Goal: Find specific page/section: Find specific page/section

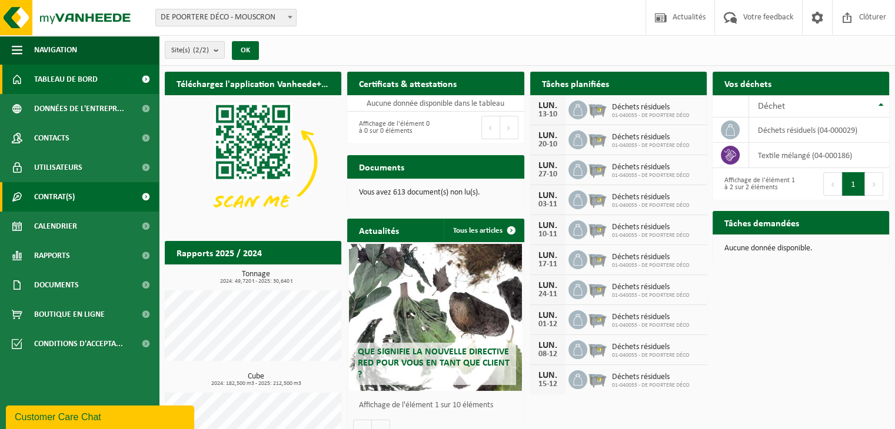
click at [64, 194] on span "Contrat(s)" at bounding box center [54, 196] width 41 height 29
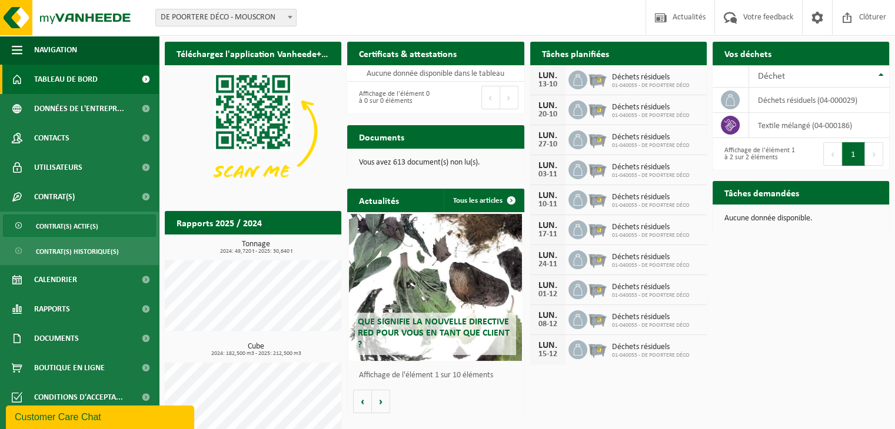
scroll to position [45, 0]
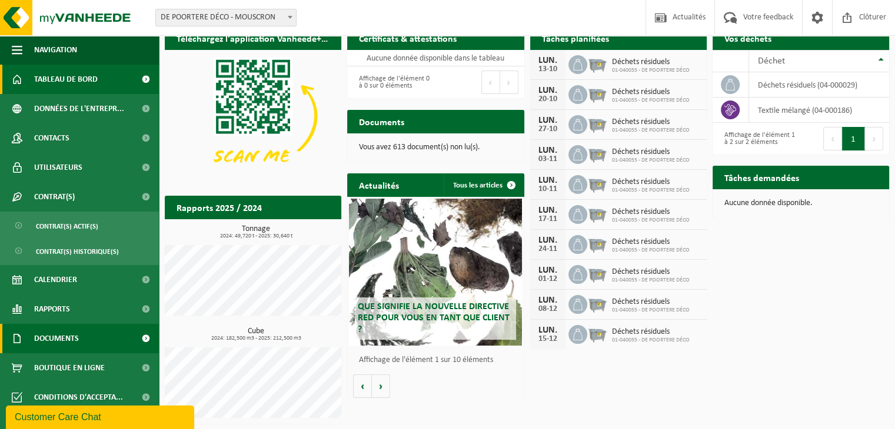
click at [58, 332] on span "Documents" at bounding box center [56, 338] width 45 height 29
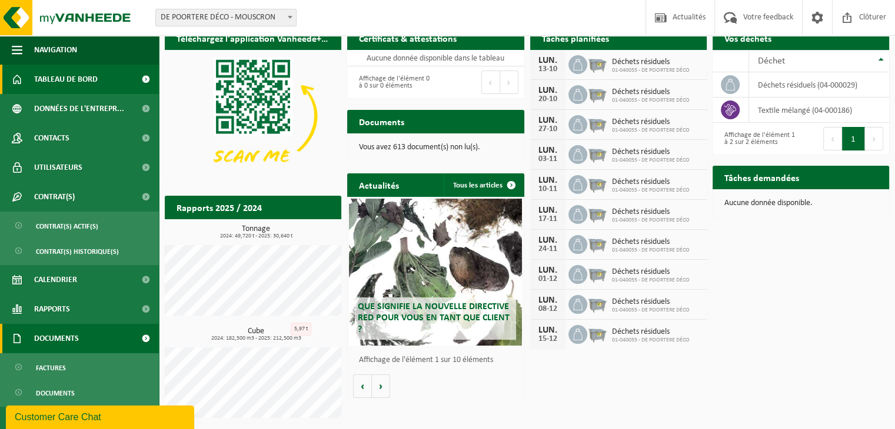
click at [61, 339] on span "Documents" at bounding box center [56, 338] width 45 height 29
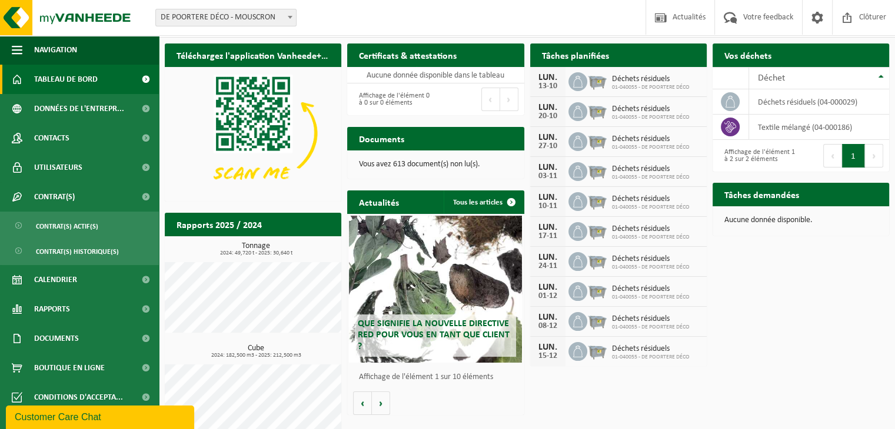
scroll to position [0, 0]
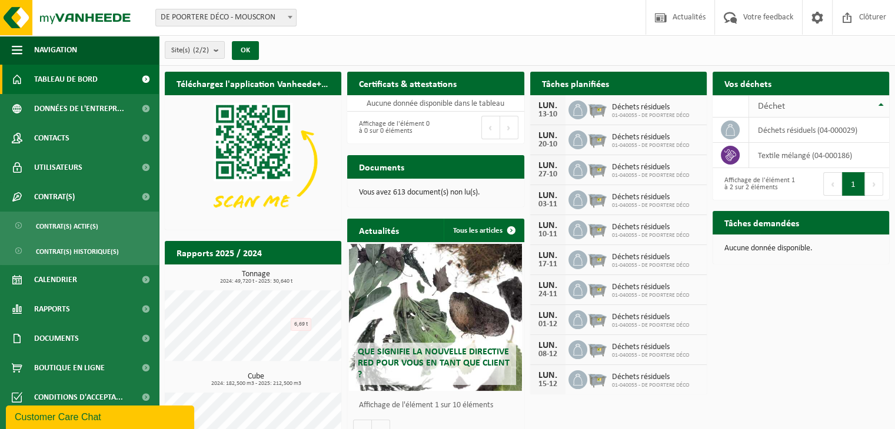
click at [795, 108] on div "Déchet" at bounding box center [816, 106] width 116 height 9
click at [783, 135] on td "textile mélangé (04-000186)" at bounding box center [819, 130] width 140 height 25
click at [732, 126] on icon at bounding box center [730, 130] width 12 height 12
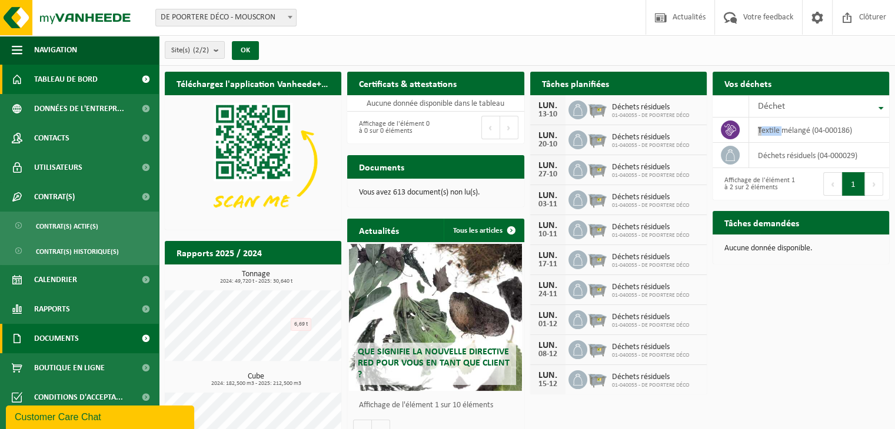
click at [64, 337] on span "Documents" at bounding box center [56, 338] width 45 height 29
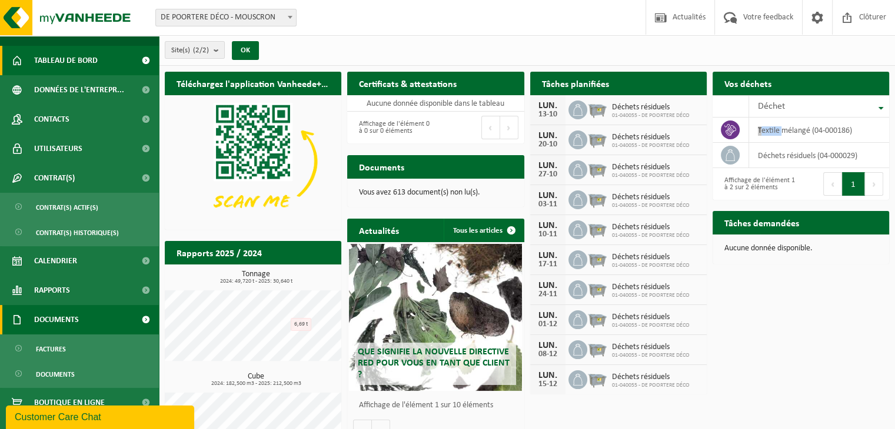
scroll to position [36, 0]
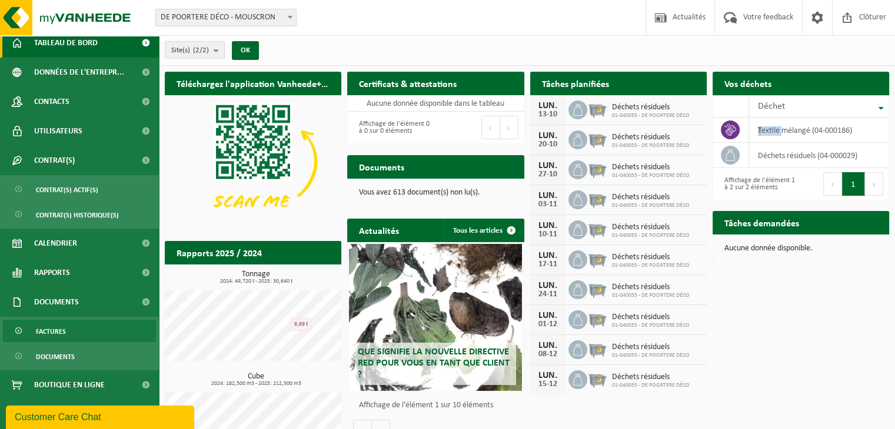
click at [60, 333] on span "Factures" at bounding box center [51, 332] width 30 height 22
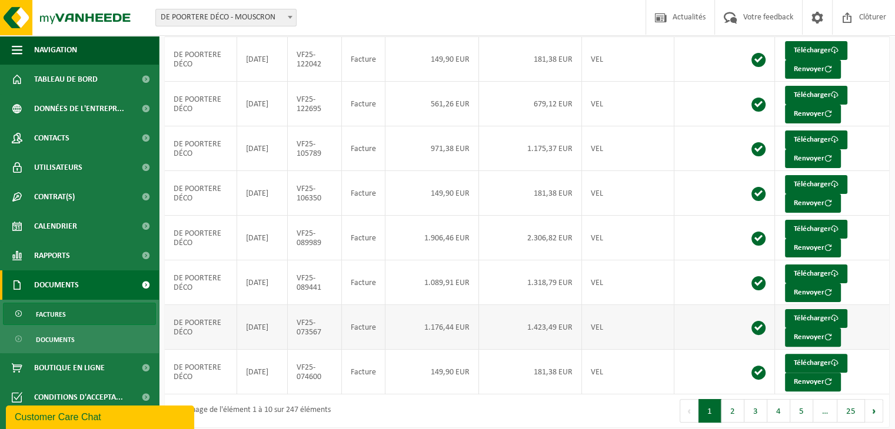
scroll to position [232, 0]
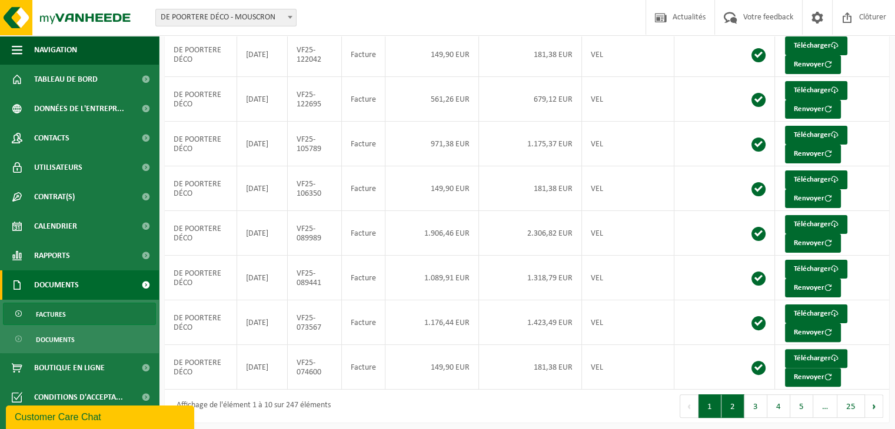
click at [739, 403] on button "2" at bounding box center [732, 407] width 23 height 24
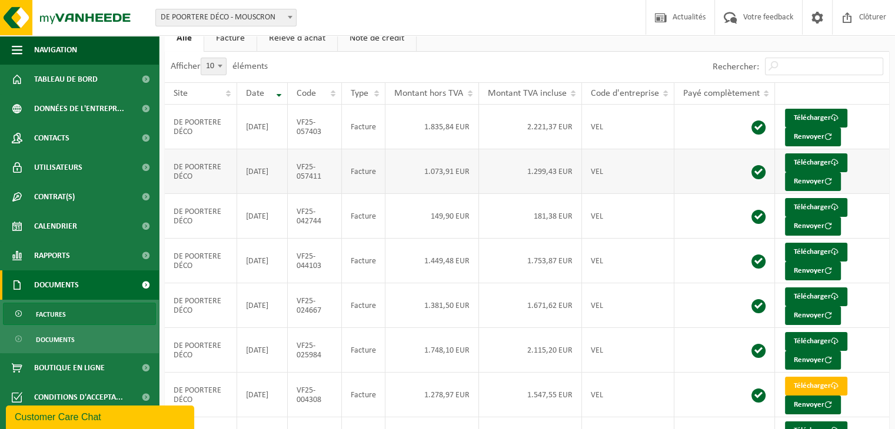
scroll to position [56, 0]
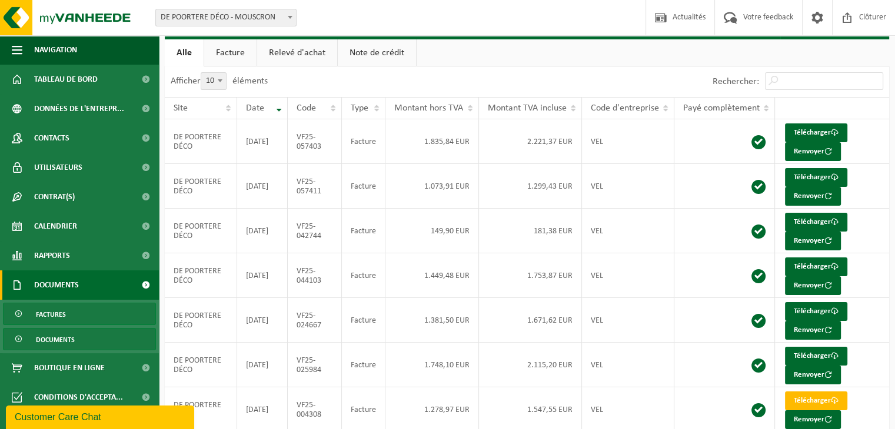
click at [49, 340] on span "Documents" at bounding box center [55, 340] width 39 height 22
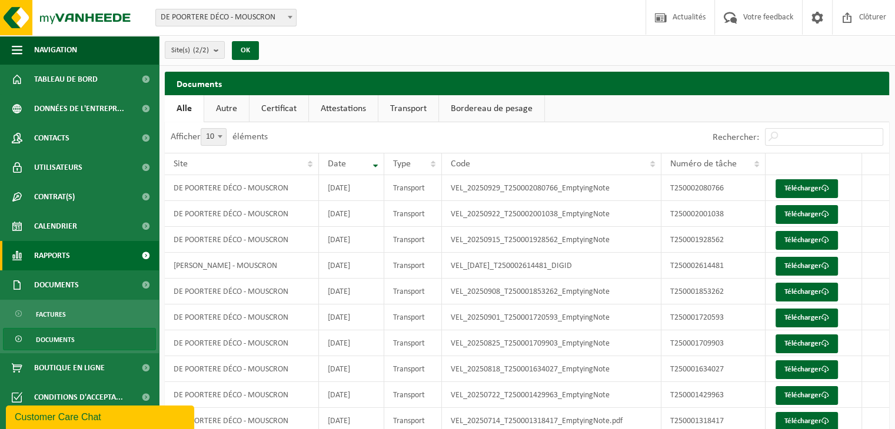
click at [62, 257] on span "Rapports" at bounding box center [52, 255] width 36 height 29
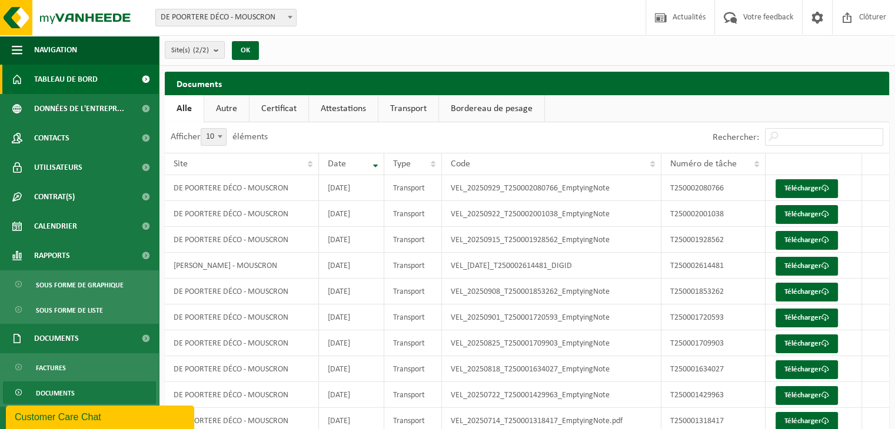
click at [69, 79] on span "Tableau de bord" at bounding box center [66, 79] width 64 height 29
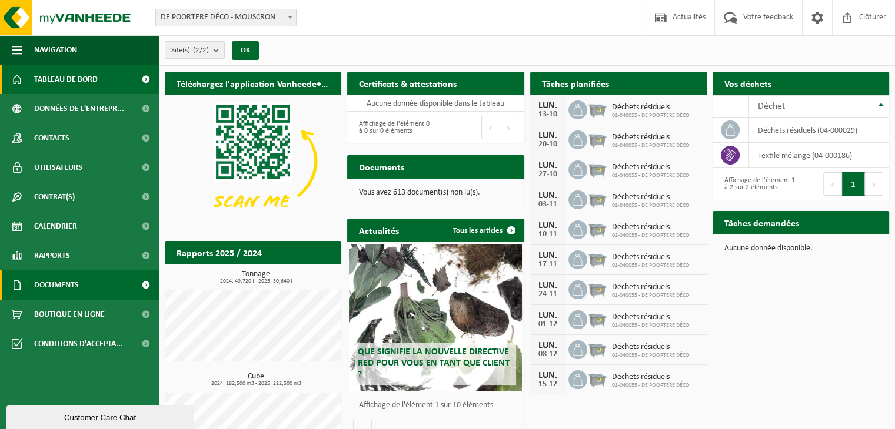
click at [52, 285] on span "Documents" at bounding box center [56, 285] width 45 height 29
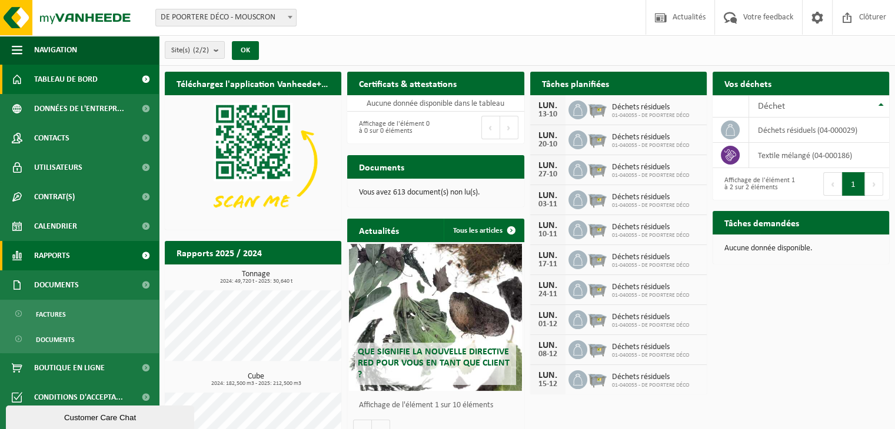
click at [54, 248] on span "Rapports" at bounding box center [52, 255] width 36 height 29
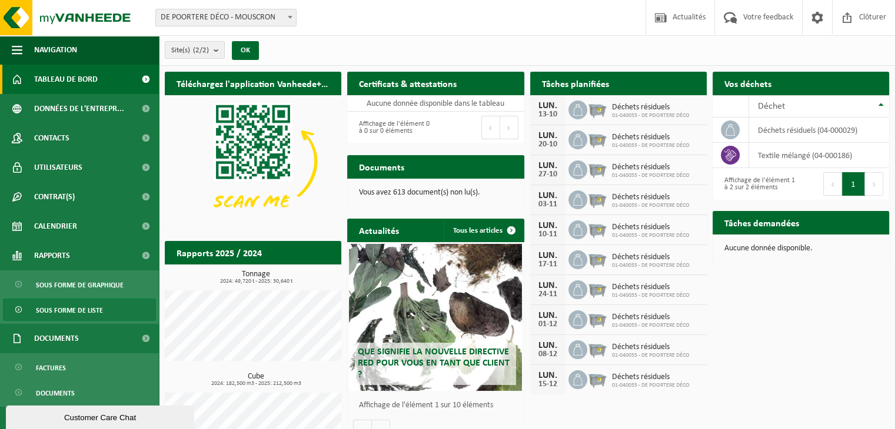
click at [74, 310] on span "Sous forme de liste" at bounding box center [69, 310] width 67 height 22
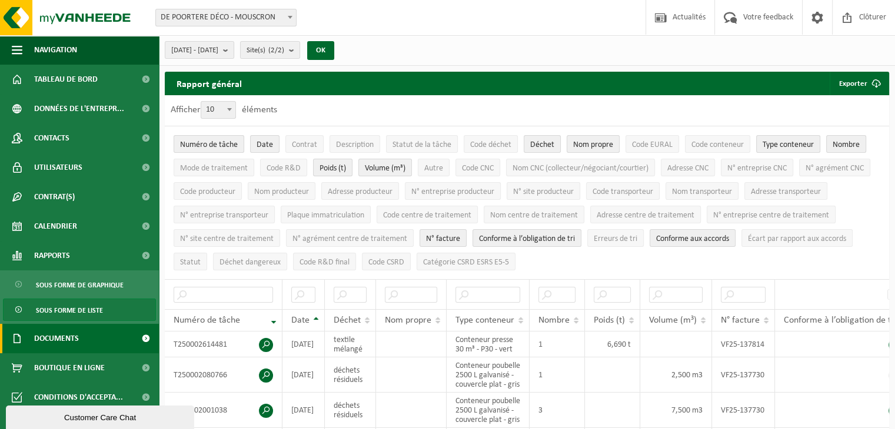
click at [51, 349] on span "Documents" at bounding box center [56, 338] width 45 height 29
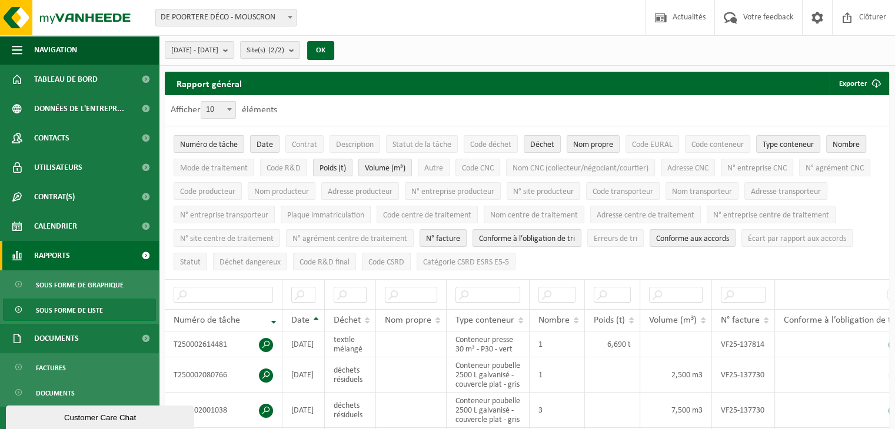
click at [59, 257] on span "Rapports" at bounding box center [52, 255] width 36 height 29
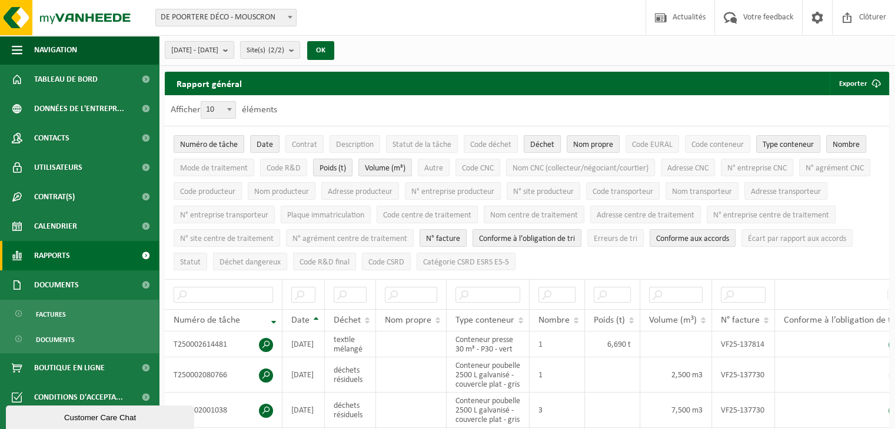
click at [56, 256] on span "Rapports" at bounding box center [52, 255] width 36 height 29
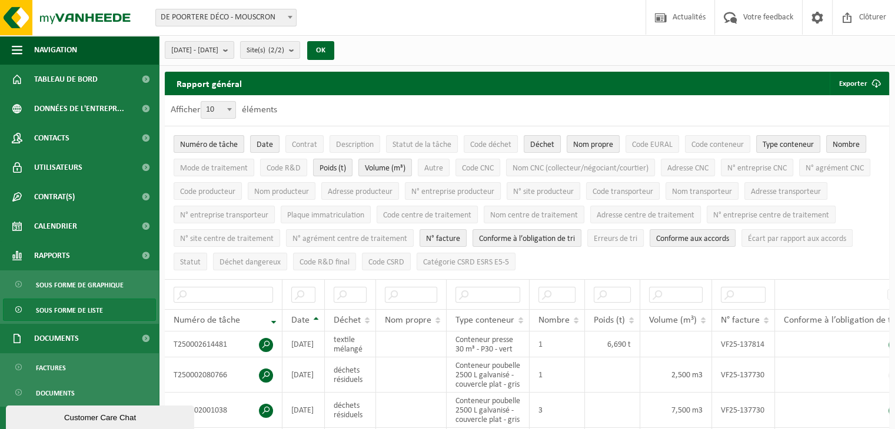
click at [59, 306] on span "Sous forme de liste" at bounding box center [69, 310] width 67 height 22
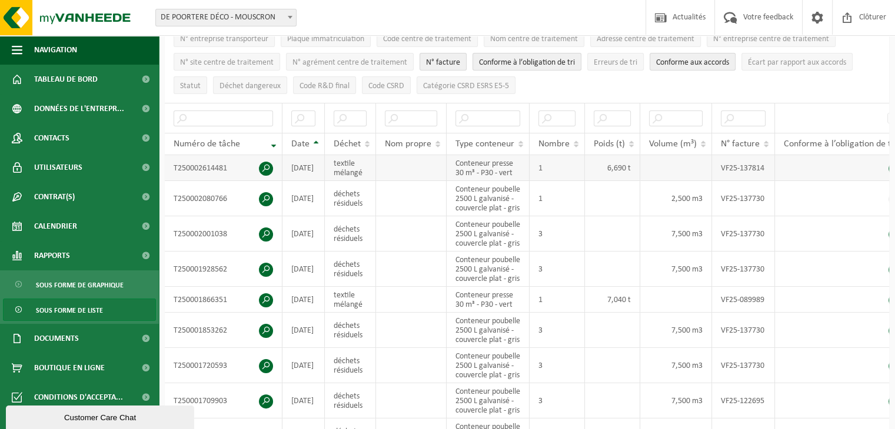
scroll to position [235, 0]
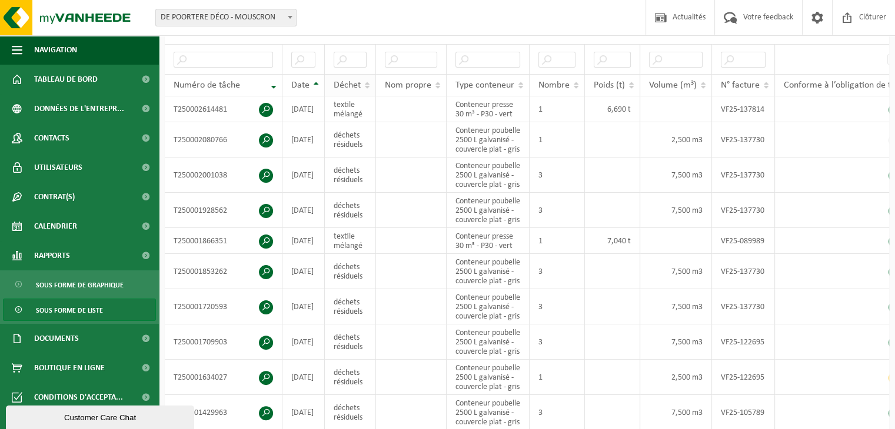
click at [366, 81] on th "Déchet" at bounding box center [350, 85] width 51 height 22
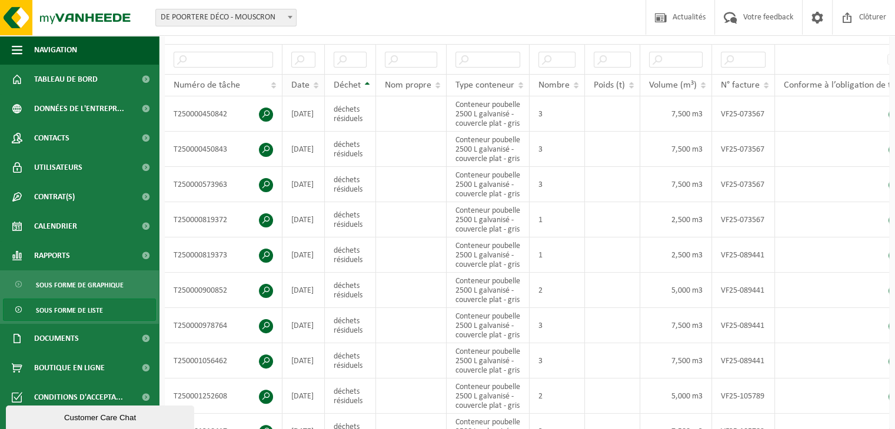
click at [312, 79] on th "Date" at bounding box center [303, 85] width 42 height 22
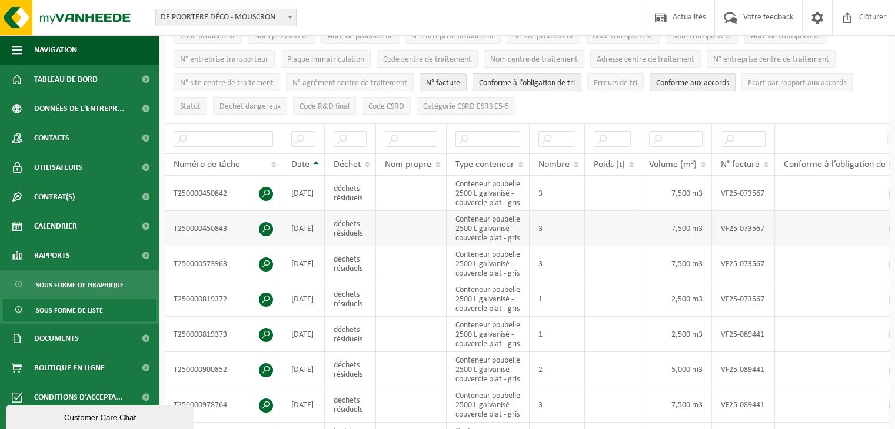
scroll to position [176, 0]
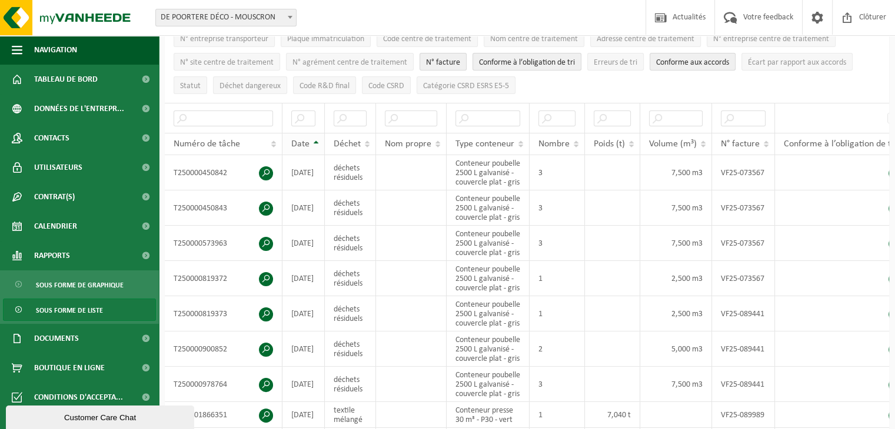
click at [316, 142] on th "Date" at bounding box center [303, 144] width 42 height 22
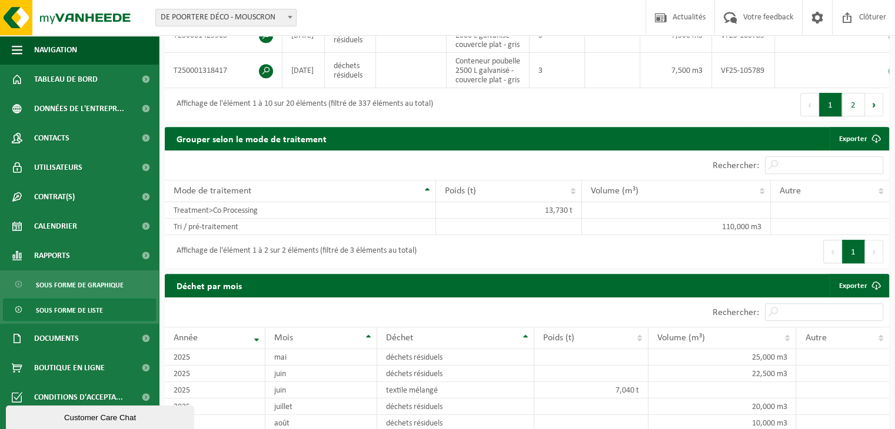
scroll to position [529, 0]
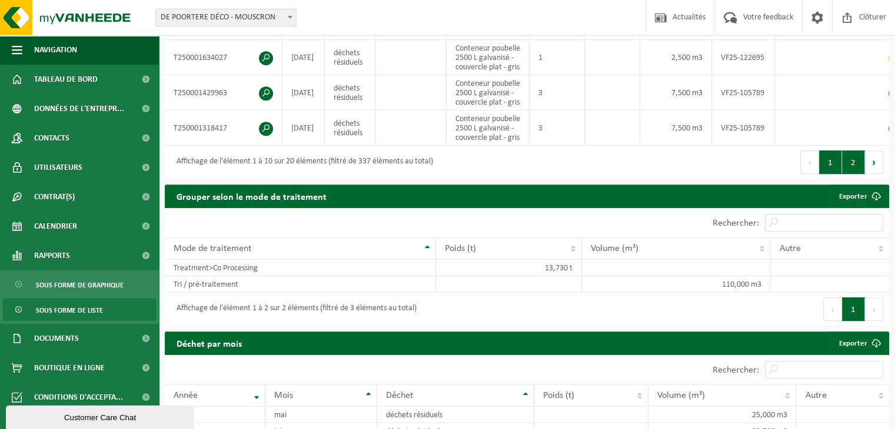
click at [853, 174] on button "2" at bounding box center [853, 163] width 23 height 24
click at [821, 174] on button "1" at bounding box center [830, 163] width 23 height 24
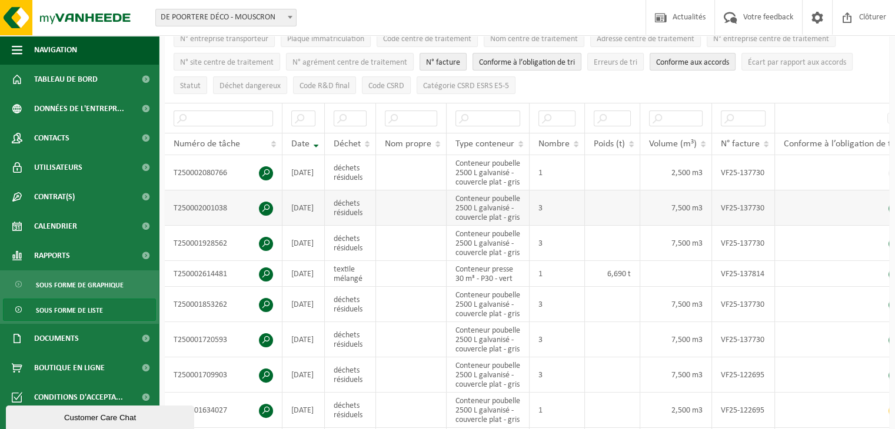
scroll to position [235, 0]
